Goal: Complete application form: Complete application form

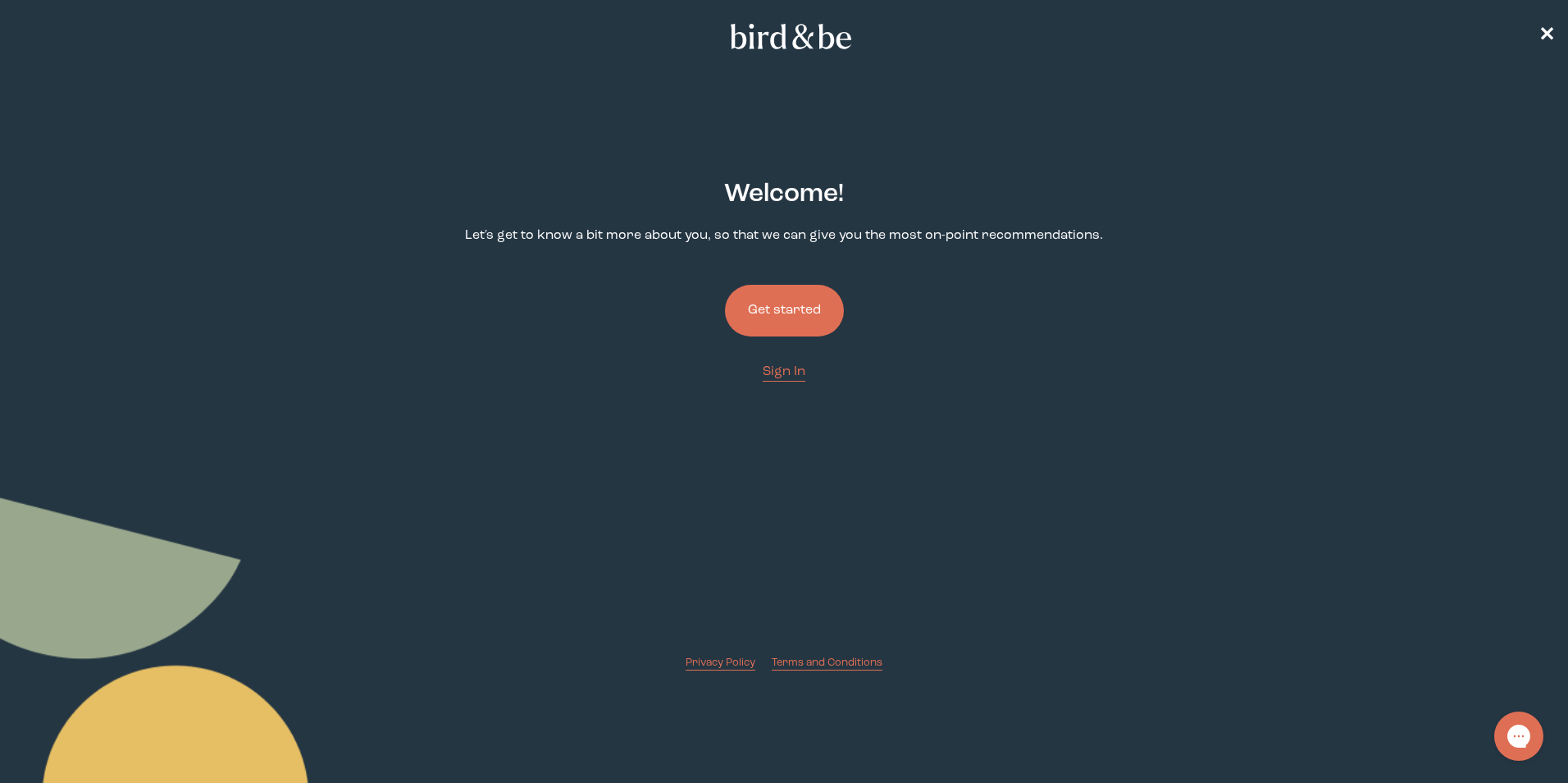
click at [774, 312] on button "Get started" at bounding box center [784, 310] width 119 height 51
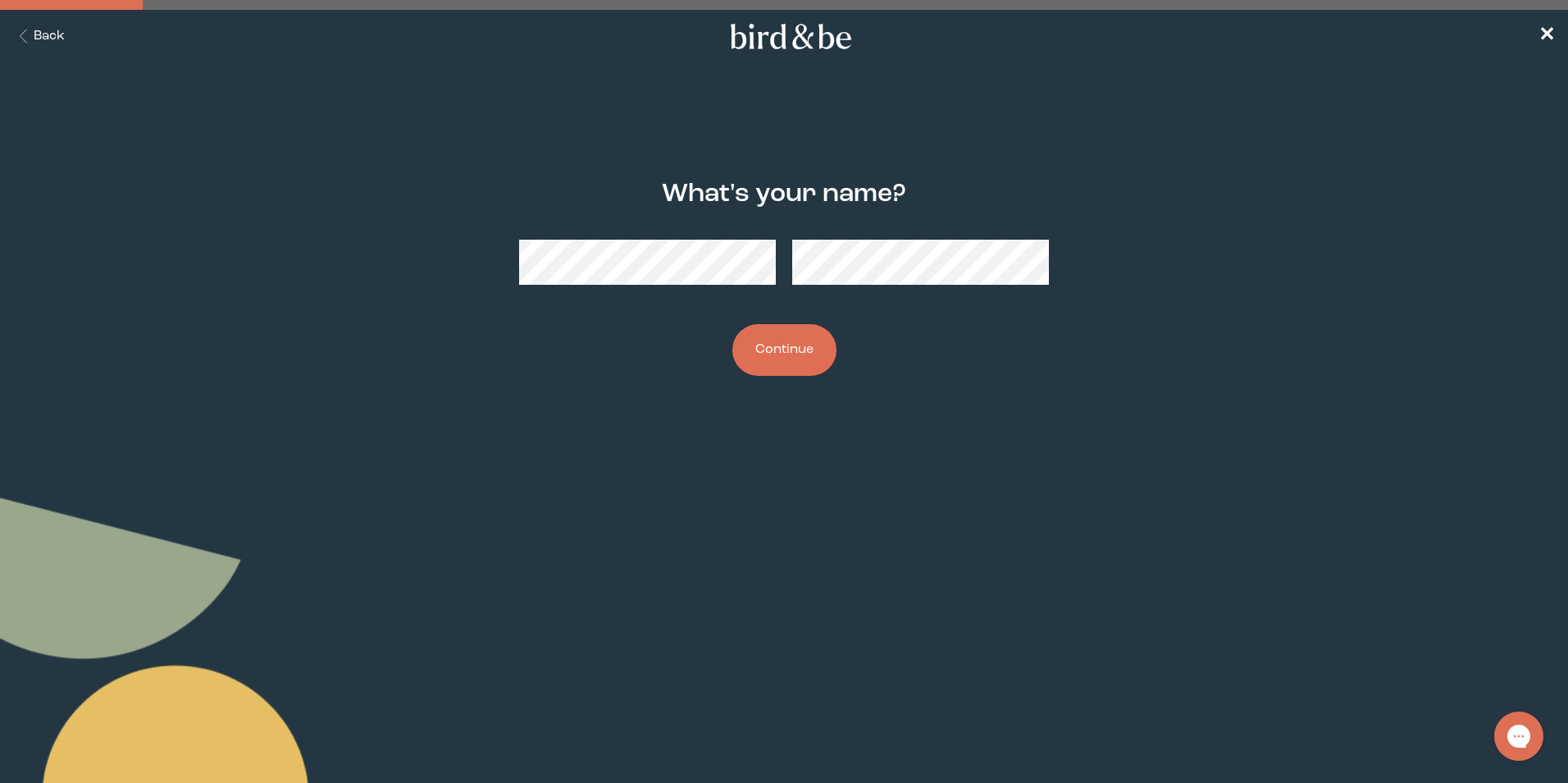
click at [794, 351] on button "Continue" at bounding box center [784, 349] width 104 height 51
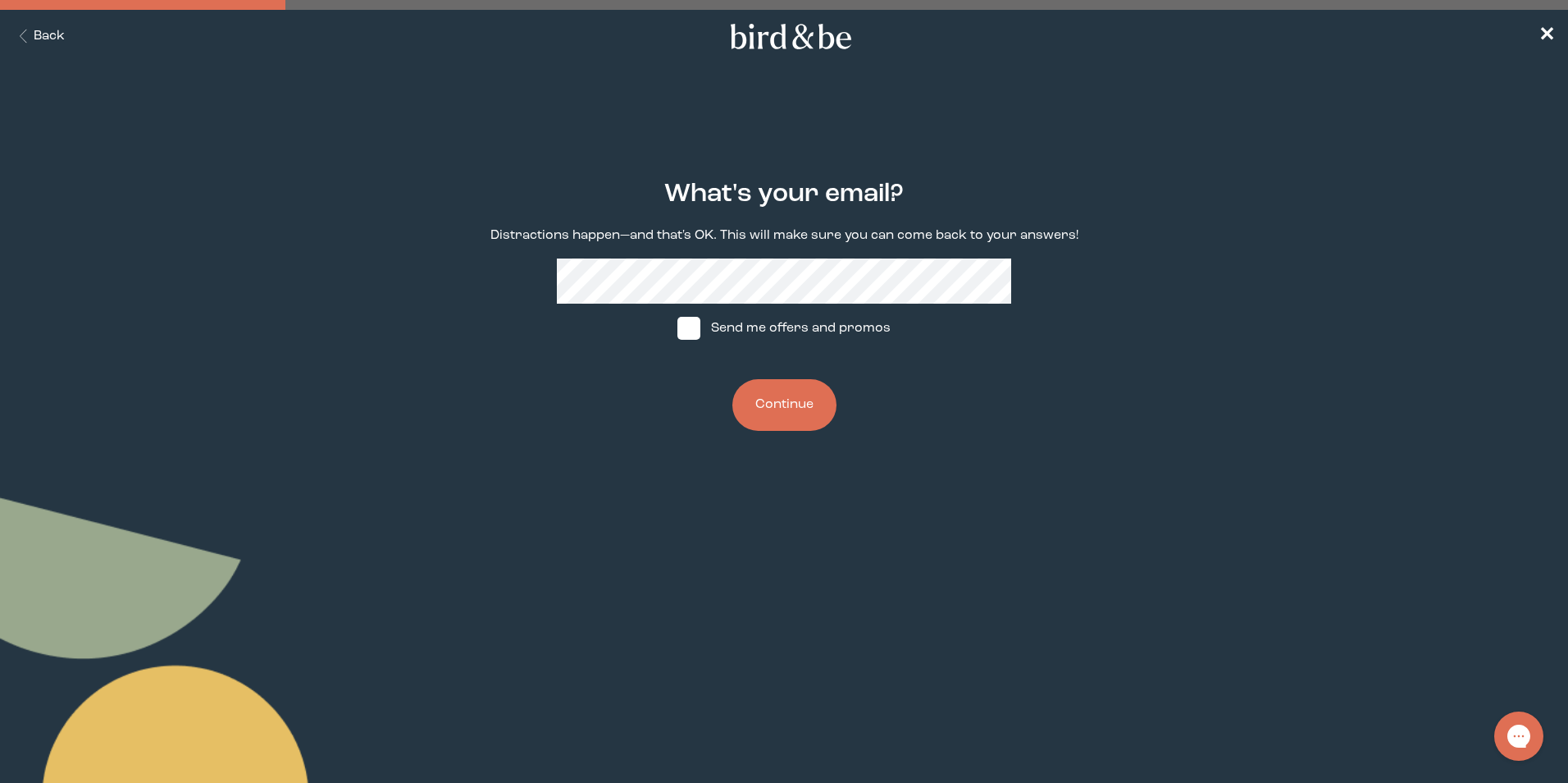
click at [779, 400] on button "Continue" at bounding box center [784, 404] width 104 height 51
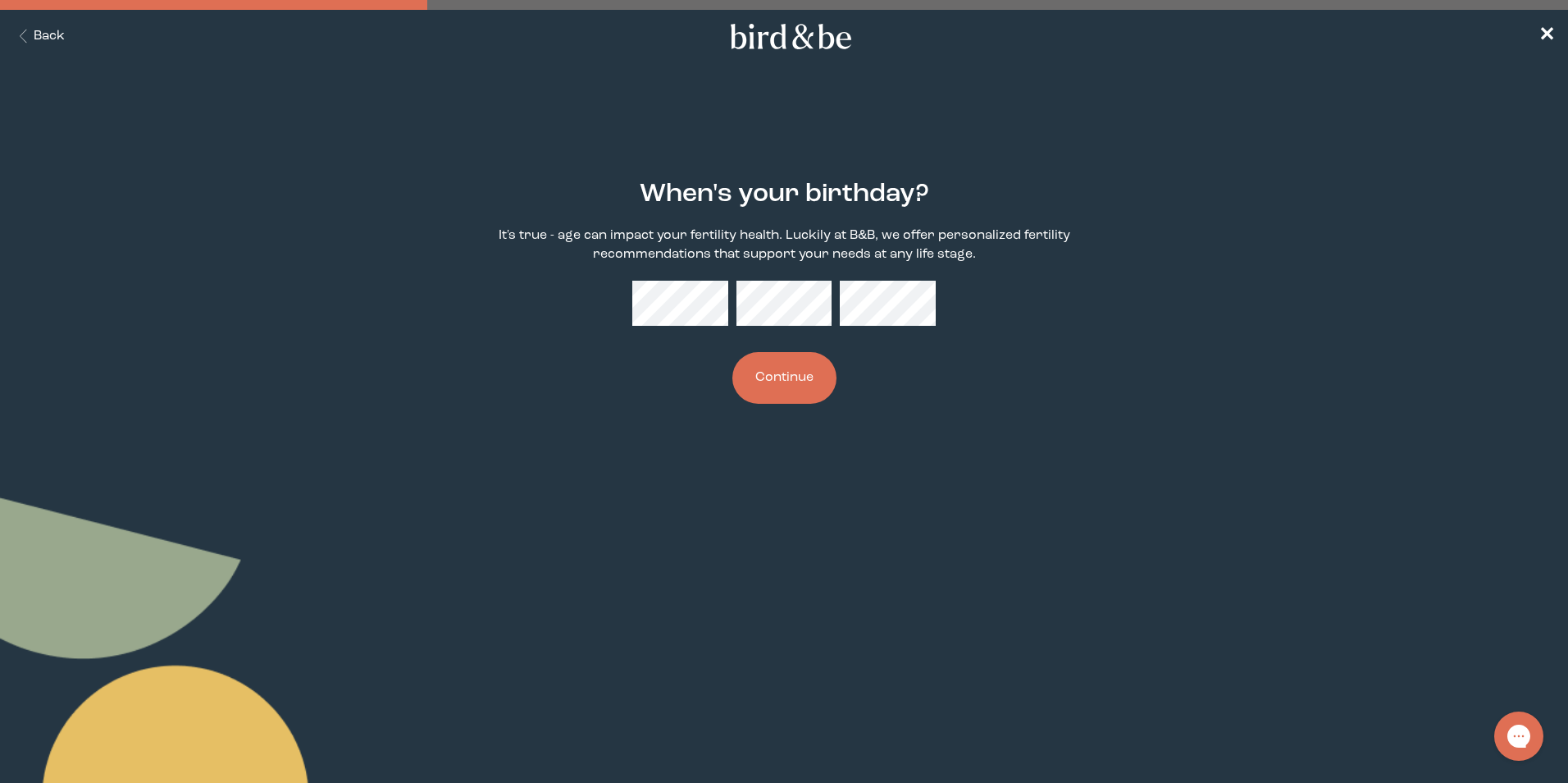
click at [796, 375] on button "Continue" at bounding box center [784, 378] width 104 height 51
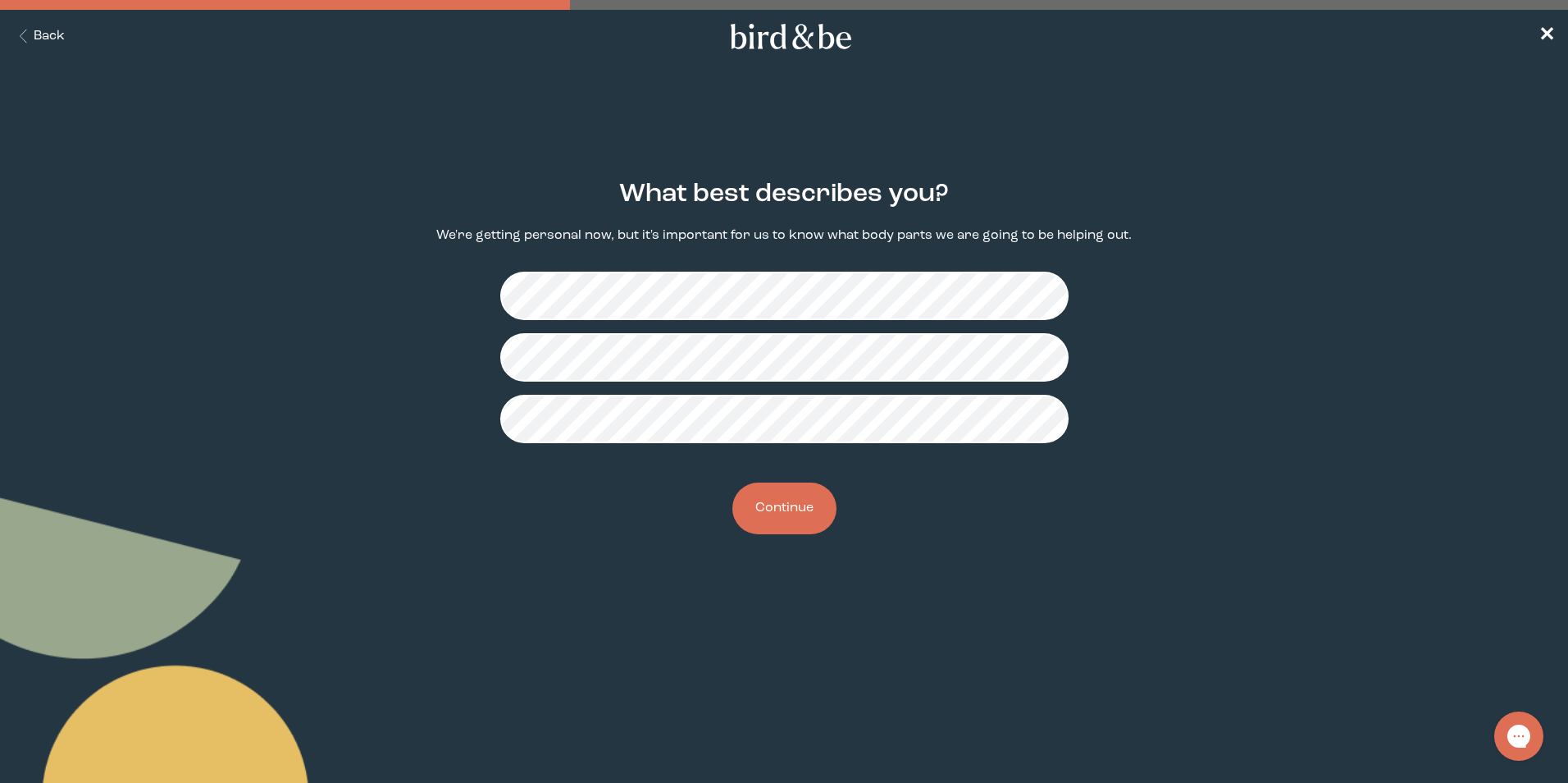
click at [784, 506] on button "Continue" at bounding box center [784, 508] width 104 height 51
click at [792, 506] on button "Continue" at bounding box center [784, 508] width 104 height 51
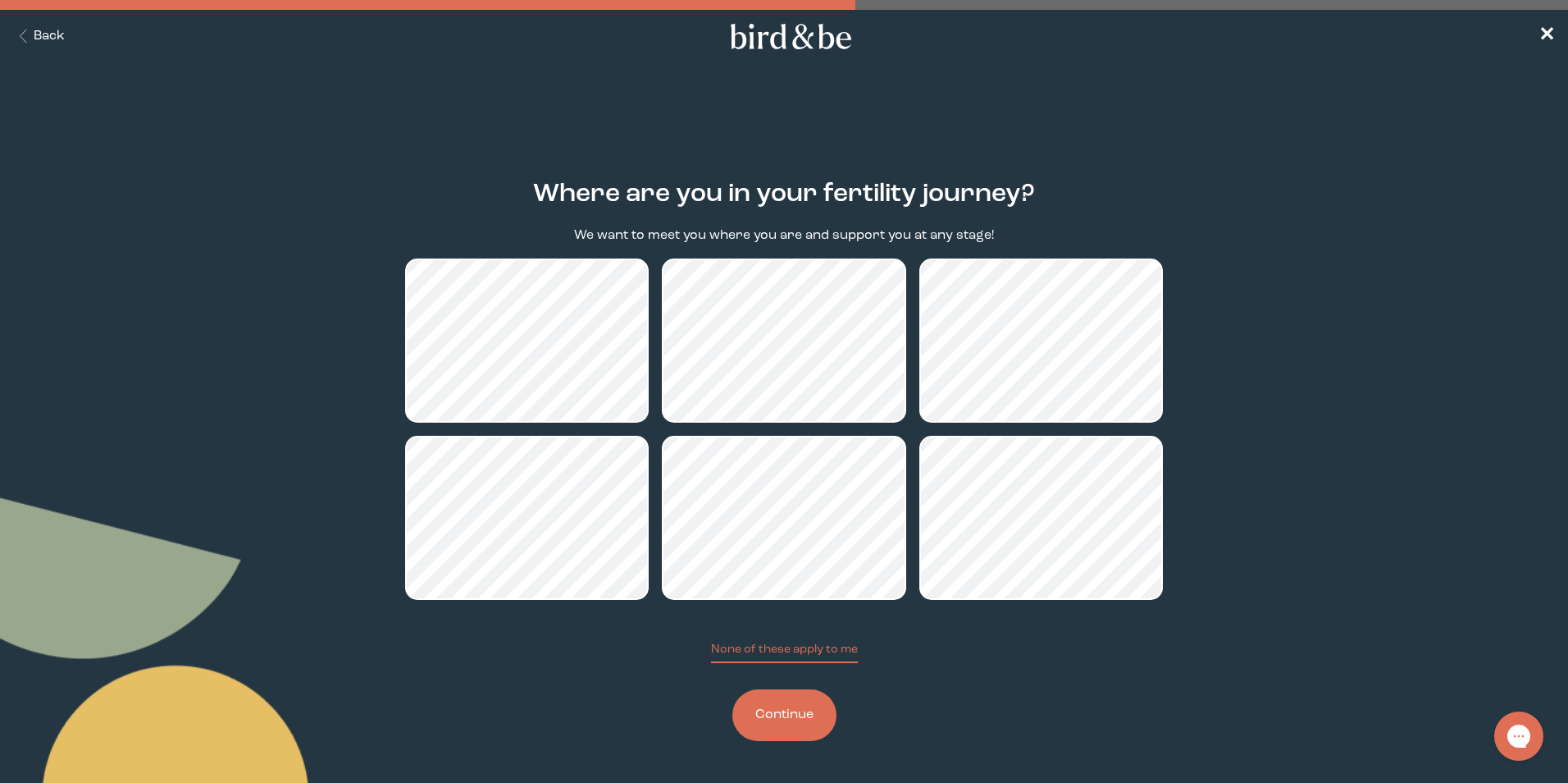
click at [793, 718] on button "Continue" at bounding box center [784, 714] width 104 height 51
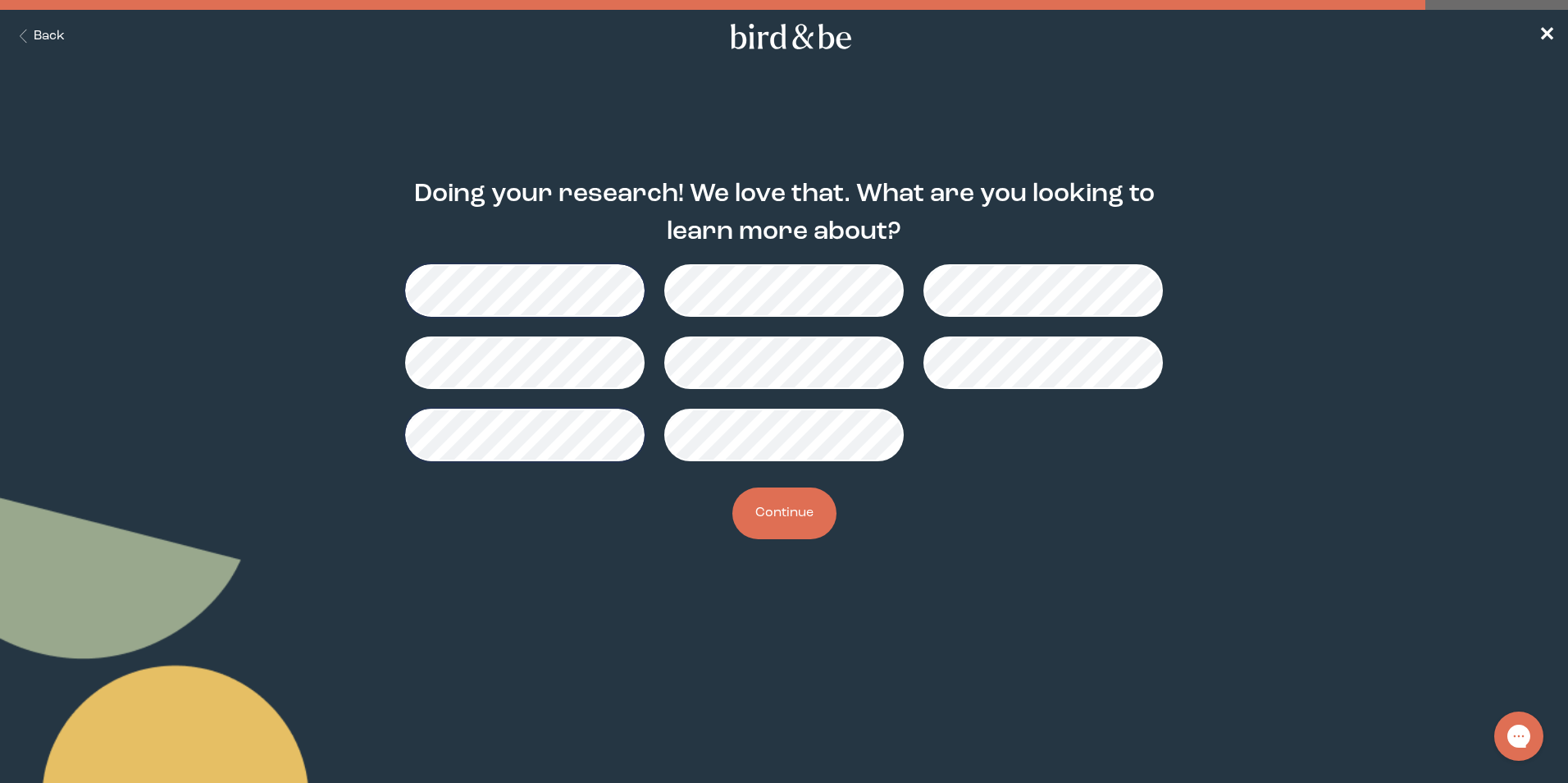
click at [783, 503] on button "Continue" at bounding box center [784, 513] width 104 height 51
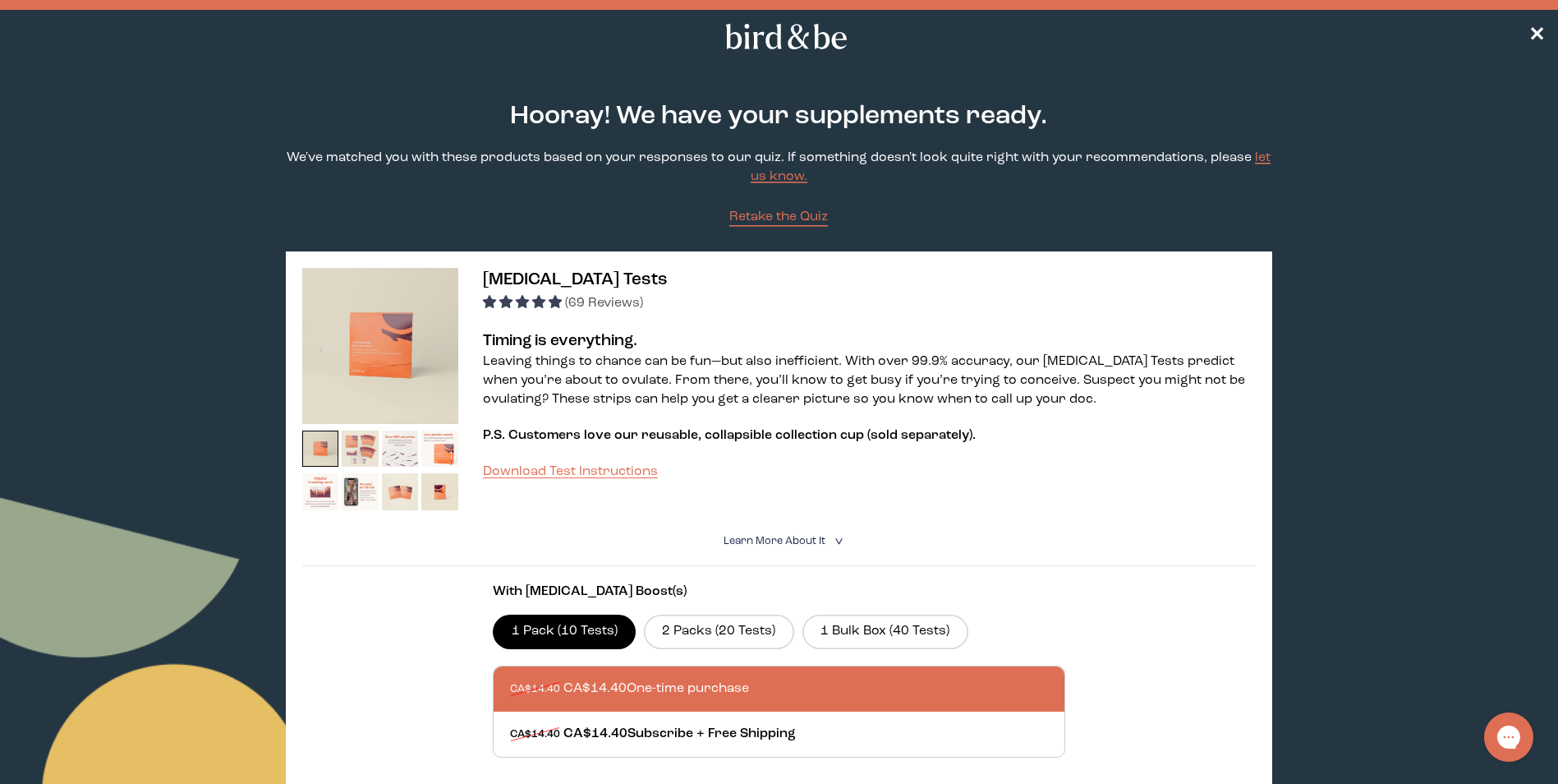
click at [369, 455] on img at bounding box center [360, 449] width 37 height 37
click at [398, 451] on img at bounding box center [400, 449] width 37 height 37
click at [407, 481] on img at bounding box center [400, 492] width 37 height 37
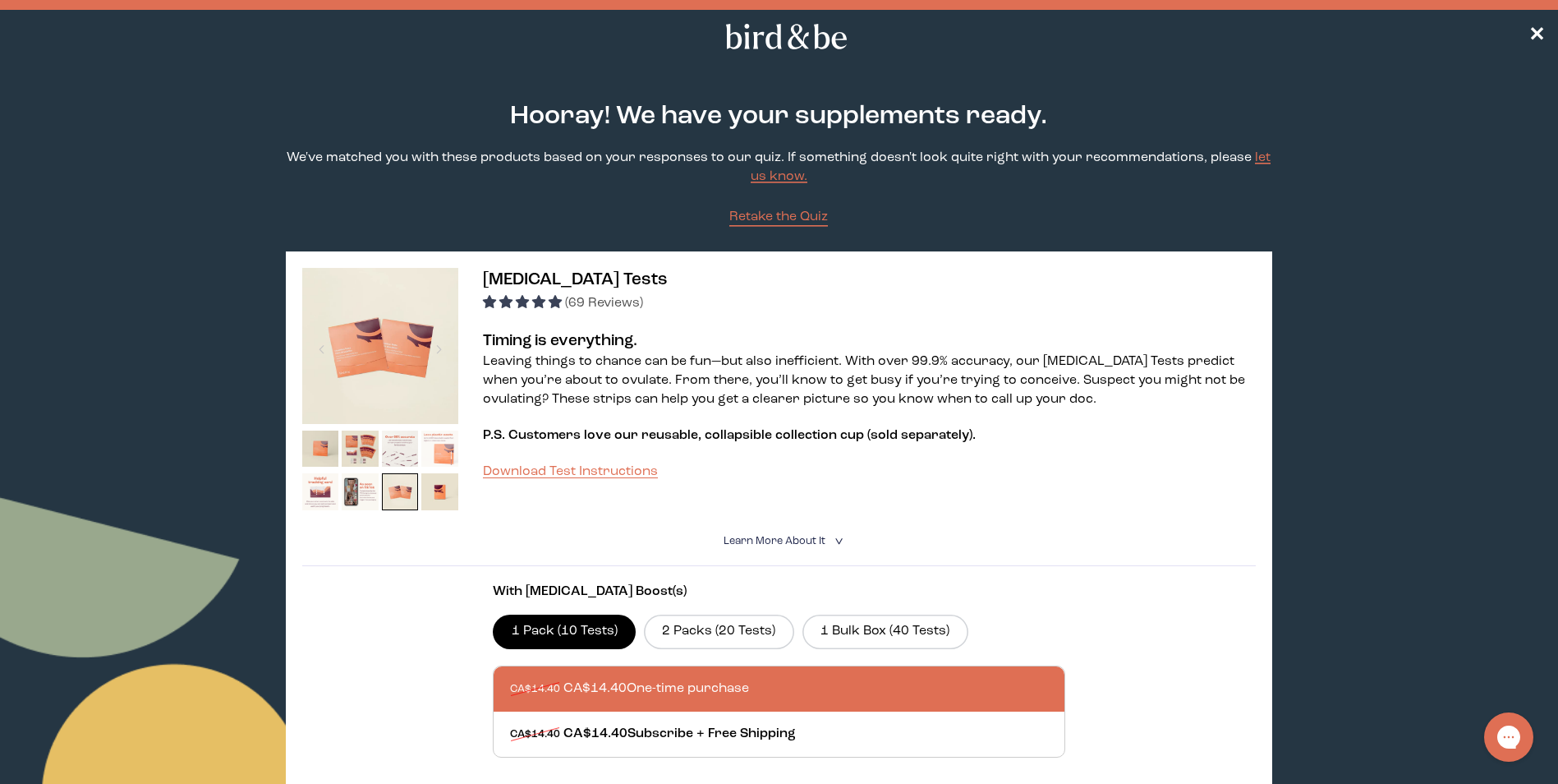
click at [434, 443] on img at bounding box center [440, 449] width 37 height 37
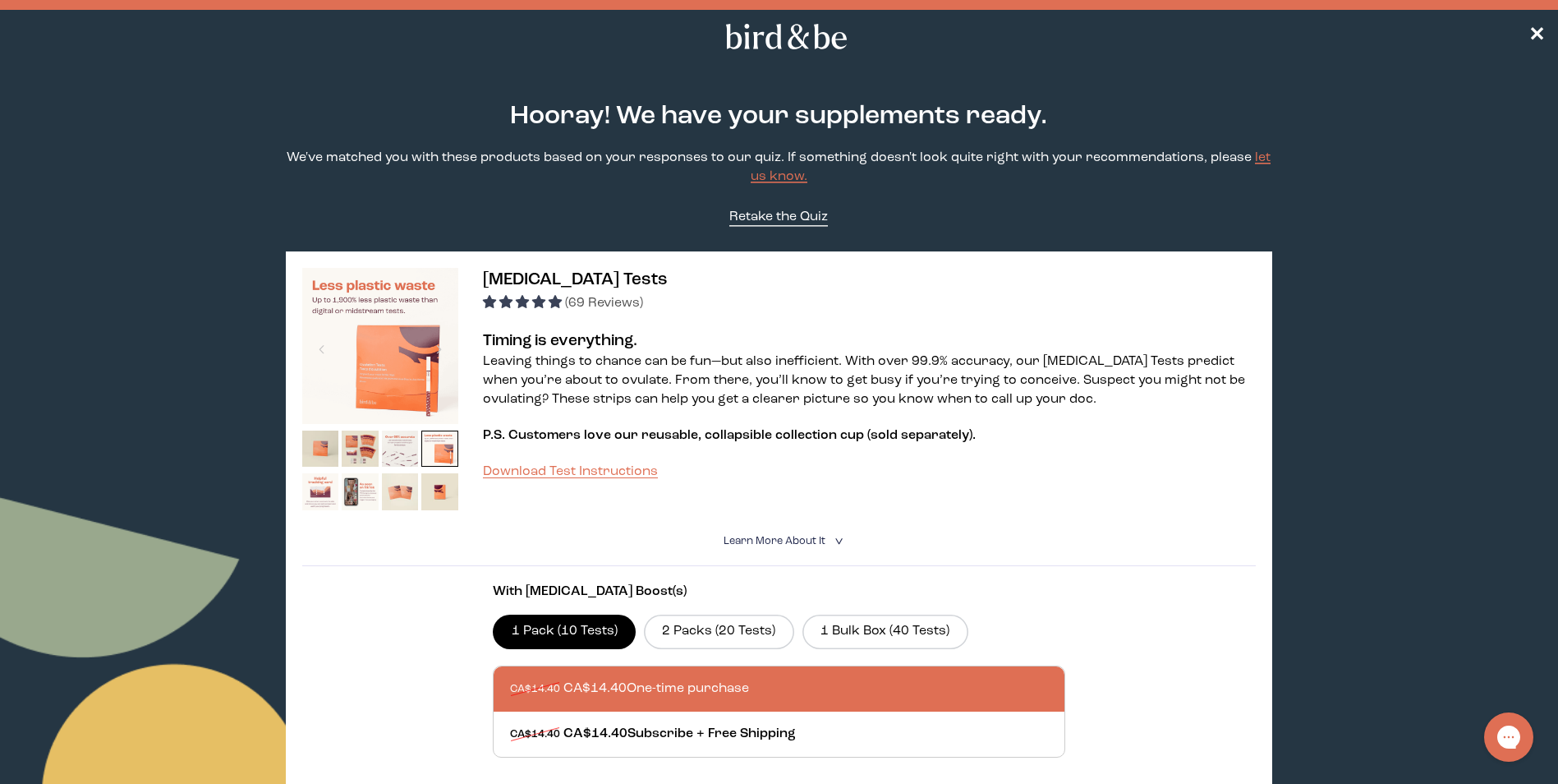
click at [792, 215] on span "Retake the Quiz" at bounding box center [779, 217] width 99 height 13
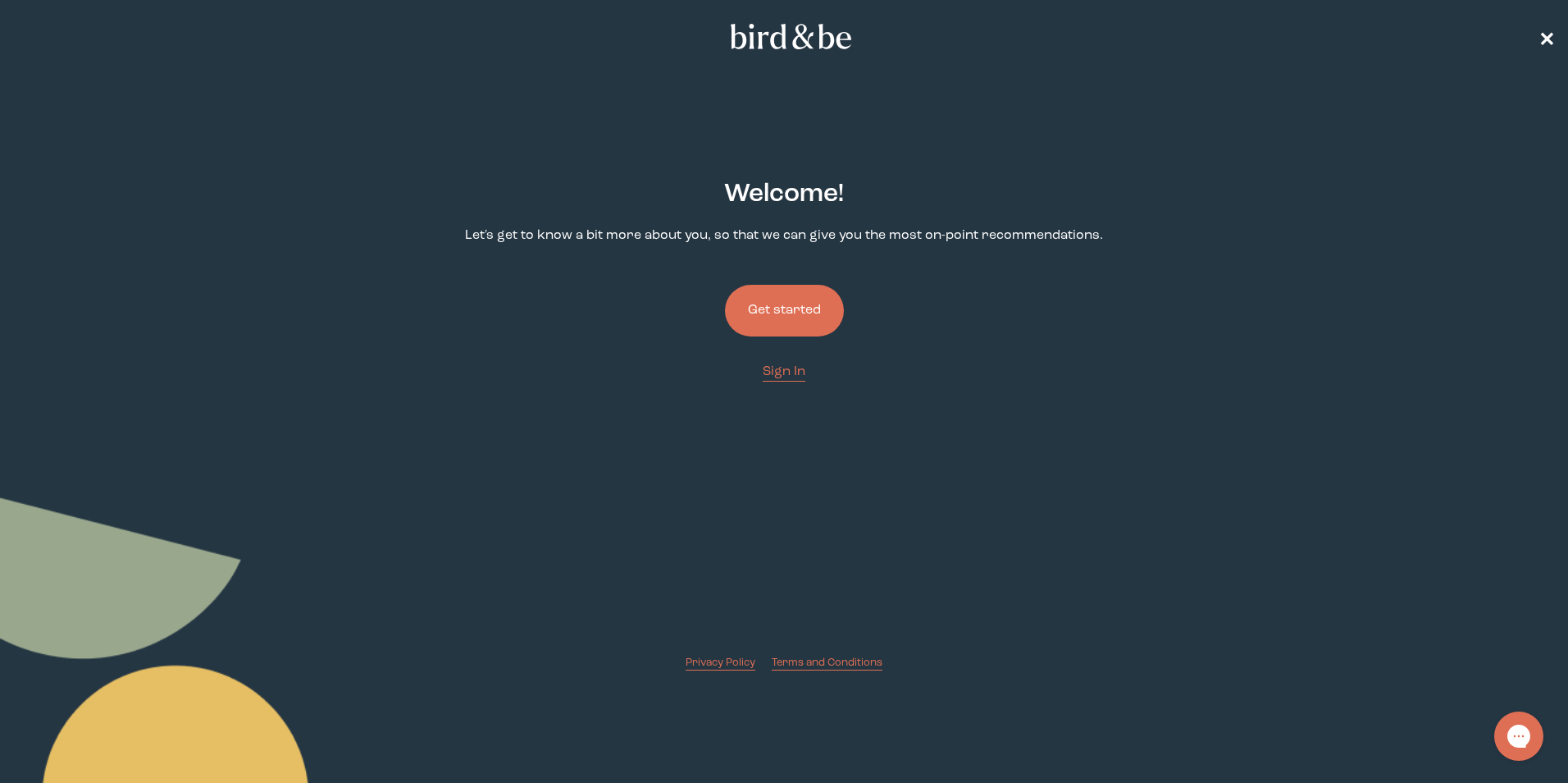
click at [1548, 38] on span "✕" at bounding box center [1546, 38] width 16 height 20
